Goal: Task Accomplishment & Management: Manage account settings

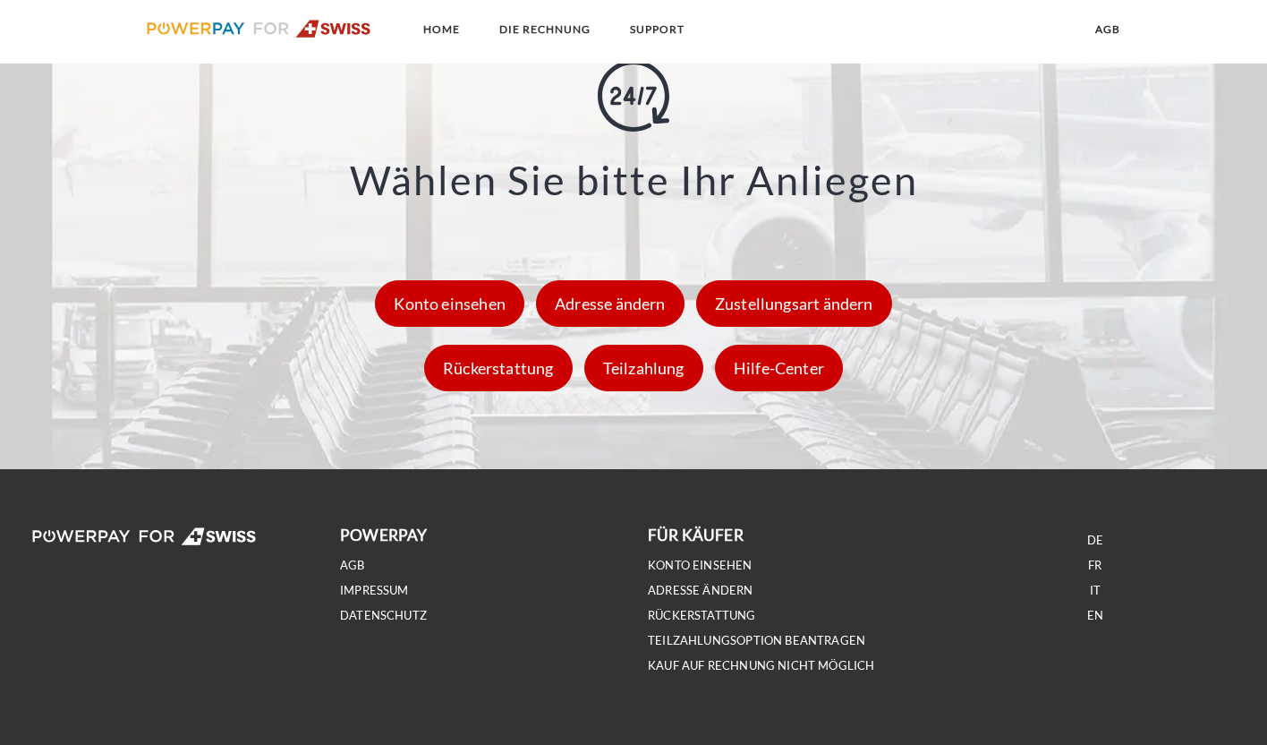
scroll to position [2514, 0]
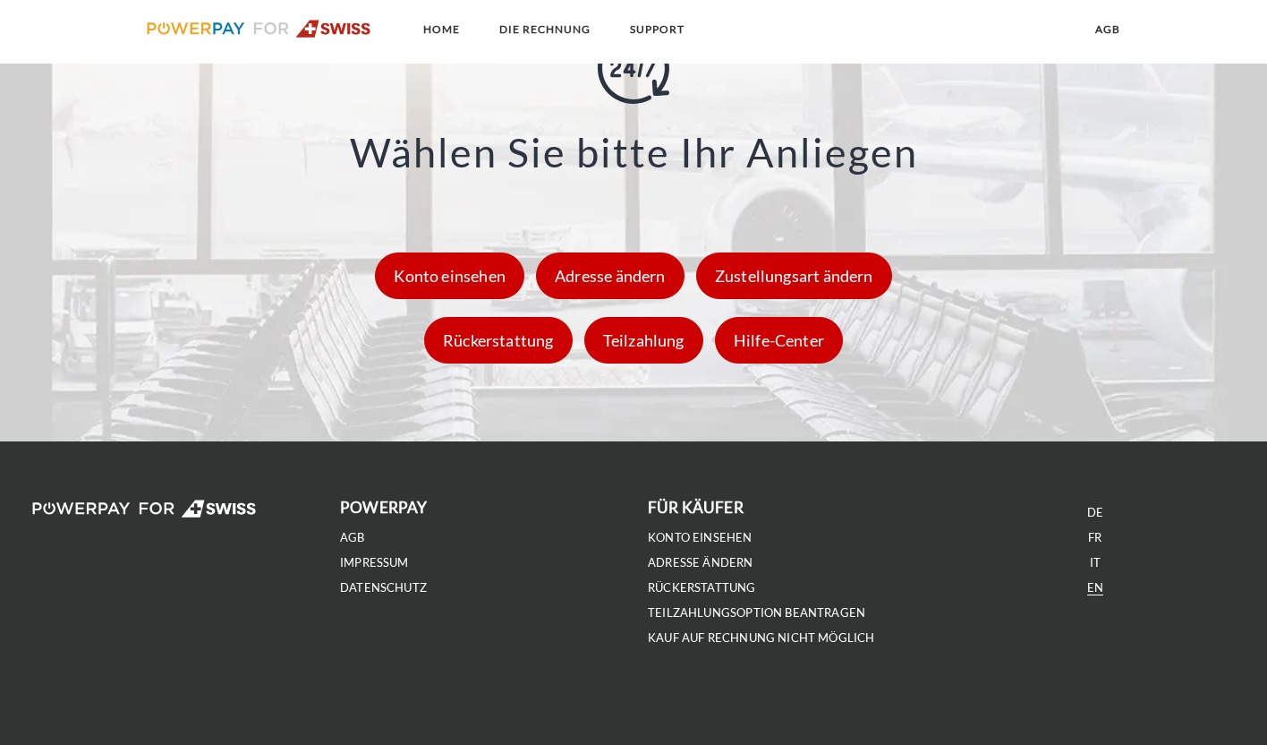
click at [1094, 581] on link "EN" at bounding box center [1095, 587] width 16 height 15
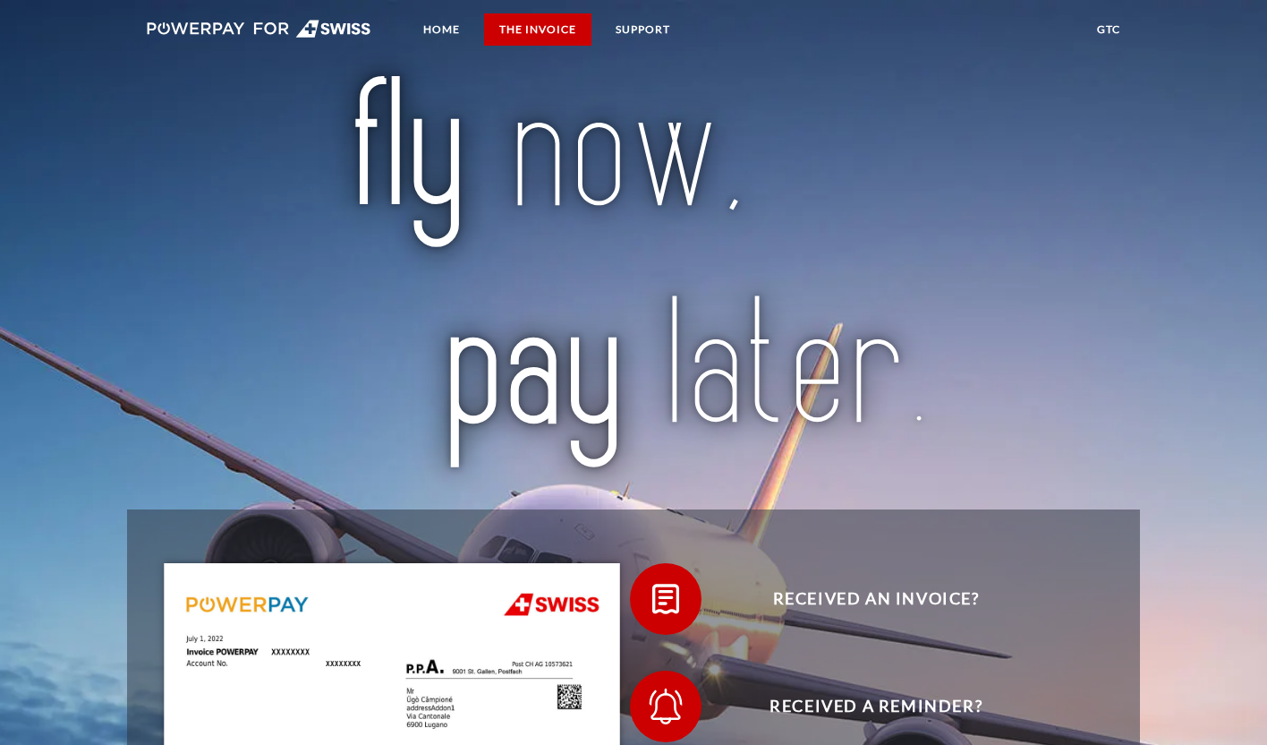
click at [532, 34] on link "THE INVOICE" at bounding box center [537, 29] width 107 height 32
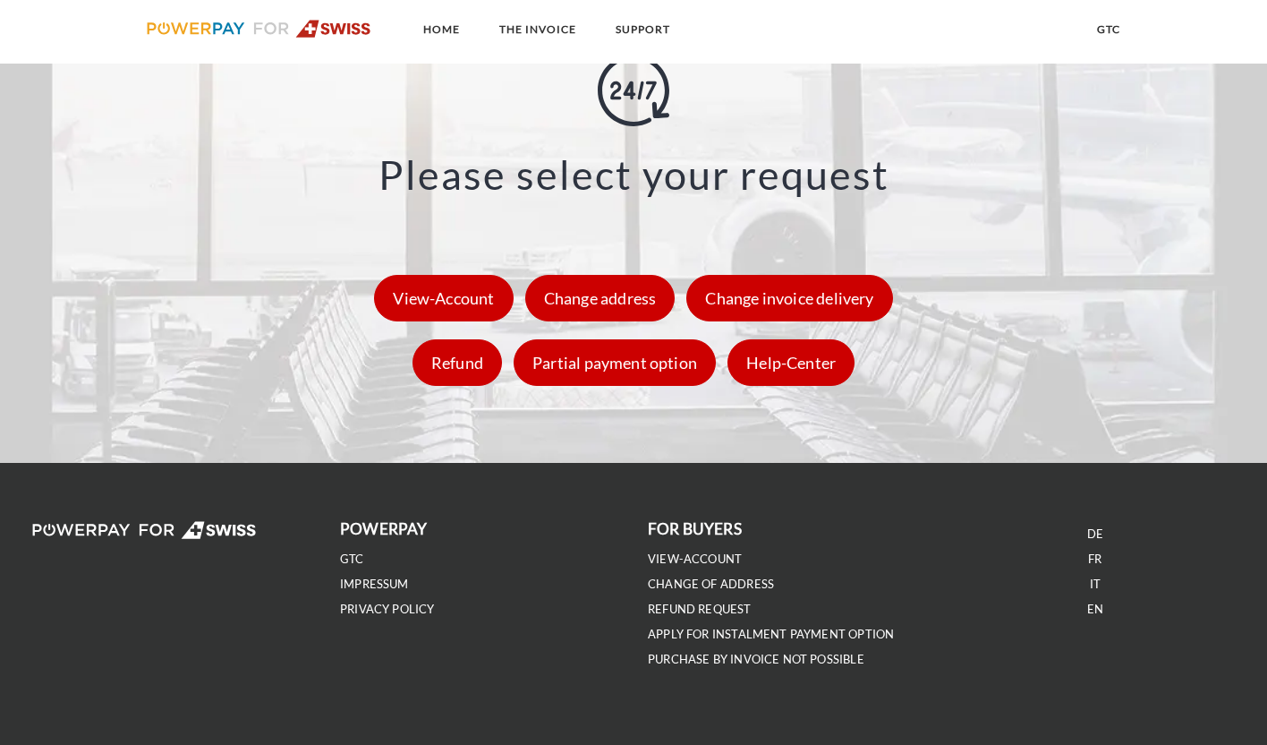
scroll to position [2544, 0]
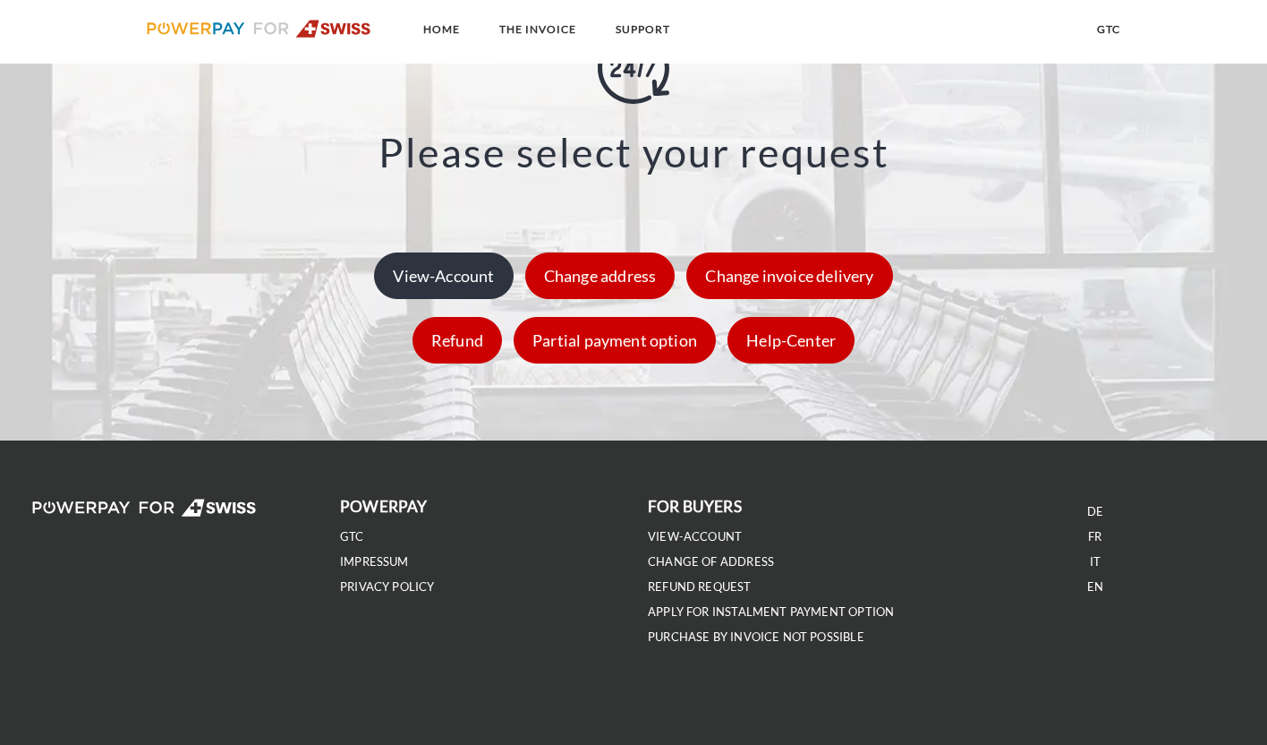
click at [458, 281] on div "View-Account" at bounding box center [443, 275] width 139 height 47
